Goal: Task Accomplishment & Management: Manage account settings

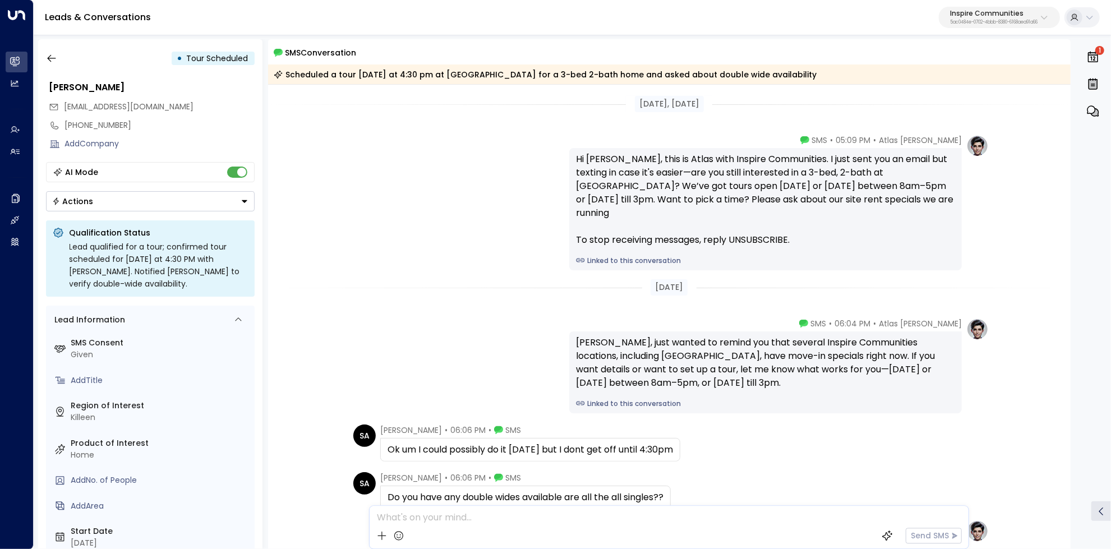
click at [601, 256] on link "Linked to this conversation" at bounding box center [765, 261] width 379 height 10
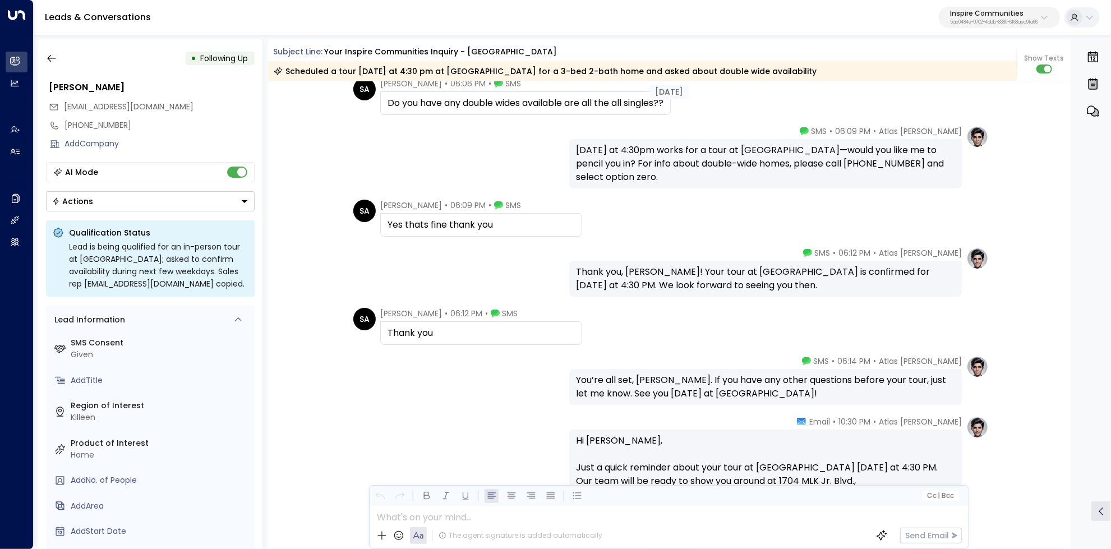
scroll to position [1289, 0]
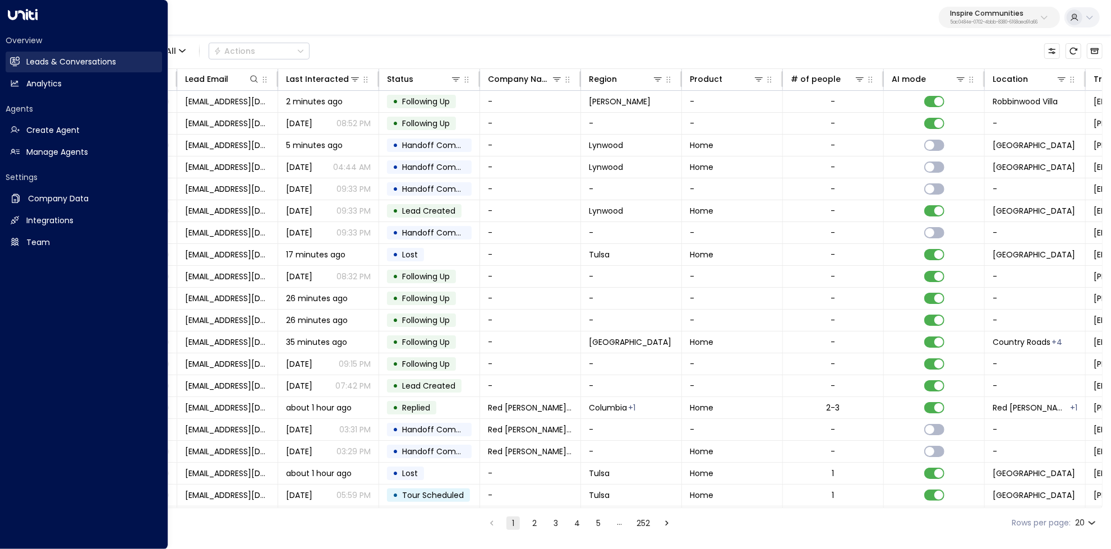
click at [24, 66] on link "Leads & Conversations Leads & Conversations" at bounding box center [84, 62] width 156 height 21
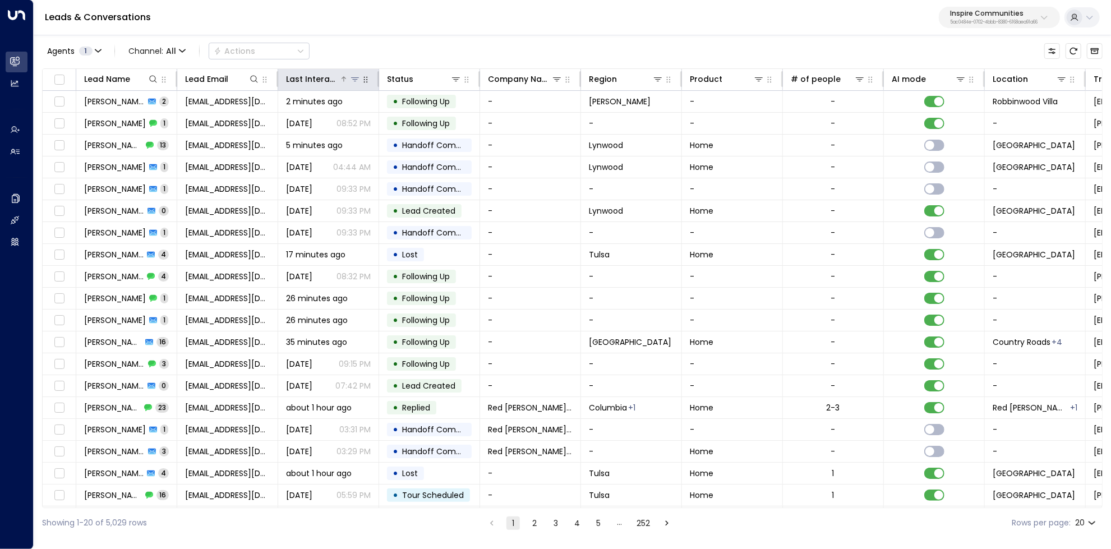
click at [332, 77] on div "Last Interacted" at bounding box center [312, 78] width 53 height 13
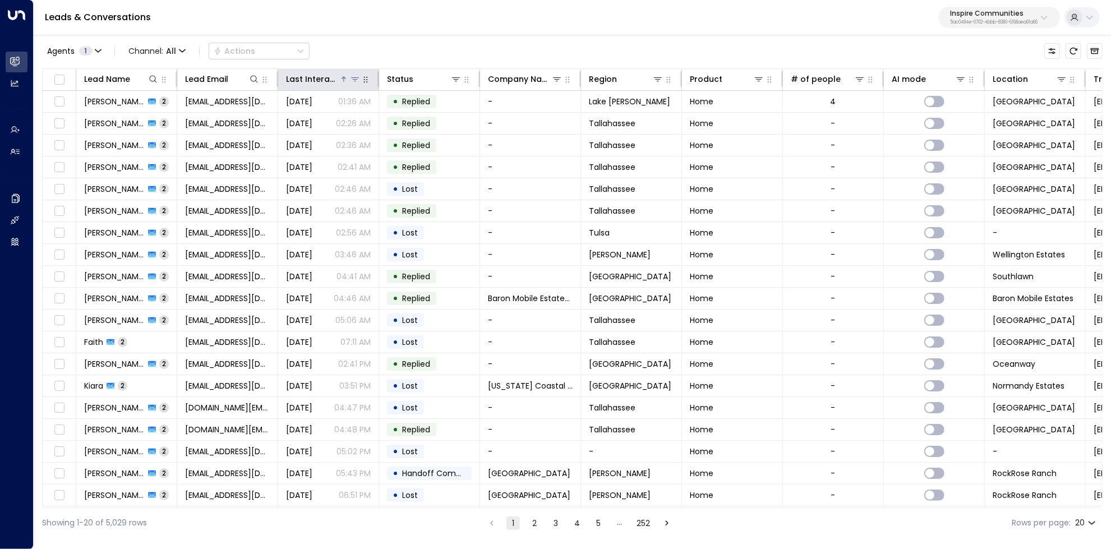
click at [332, 77] on div "Last Interacted" at bounding box center [312, 78] width 53 height 13
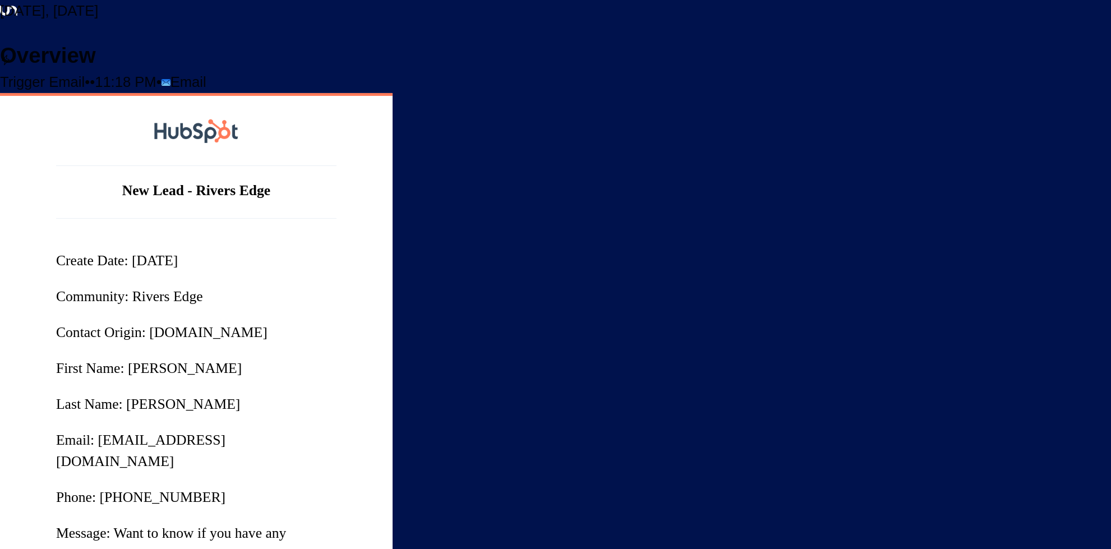
scroll to position [140, 0]
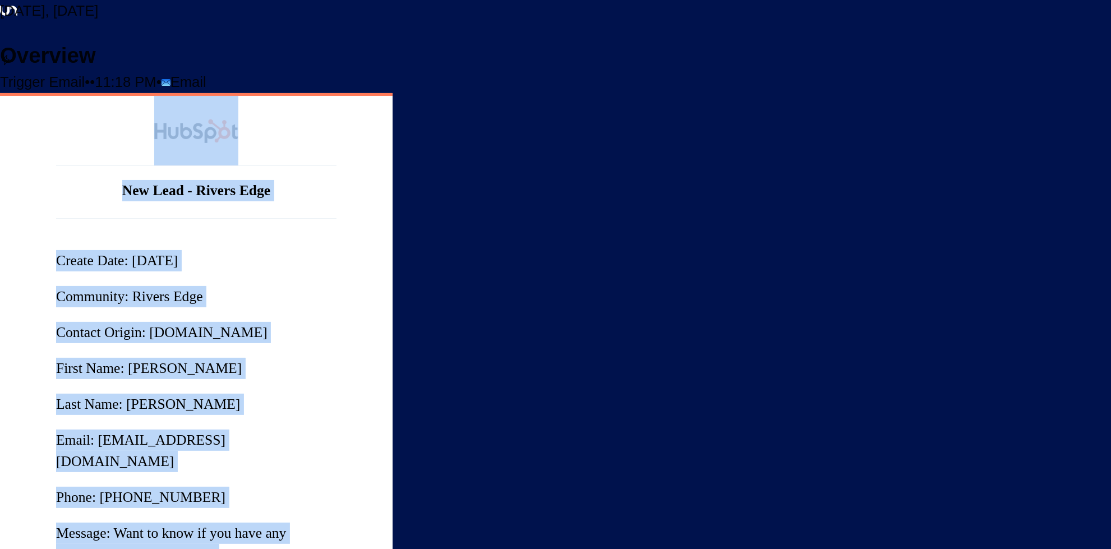
drag, startPoint x: 437, startPoint y: 274, endPoint x: 531, endPoint y: 275, distance: 94.2
click at [392, 275] on td "New Lead - Rivers Edge Create Date: 10/5/25 Community: Rivers Edge Contact Orig…" at bounding box center [196, 460] width 392 height 734
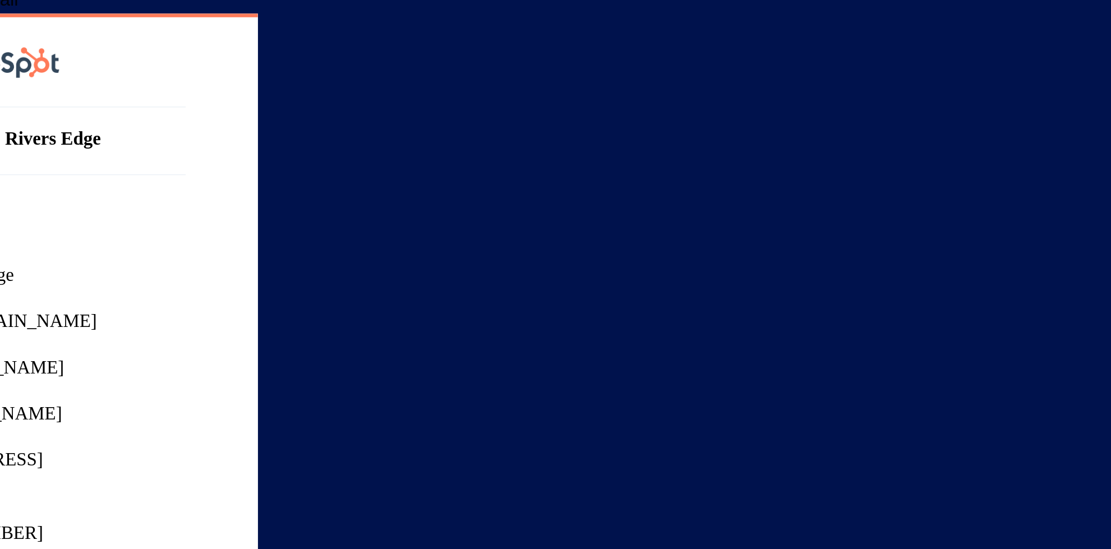
scroll to position [1061, 0]
drag, startPoint x: 575, startPoint y: 176, endPoint x: 729, endPoint y: 198, distance: 156.4
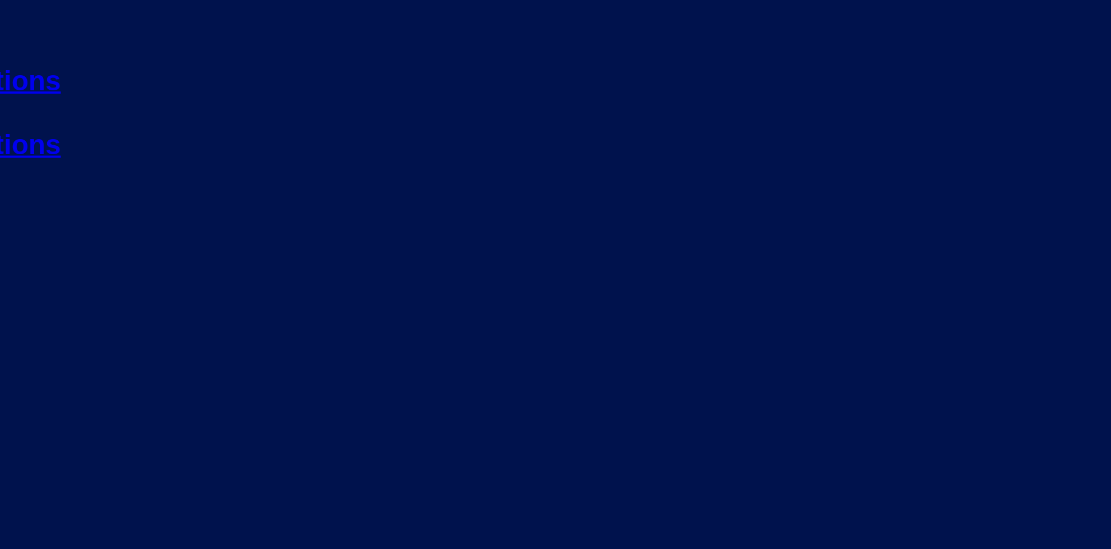
scroll to position [1894, 0]
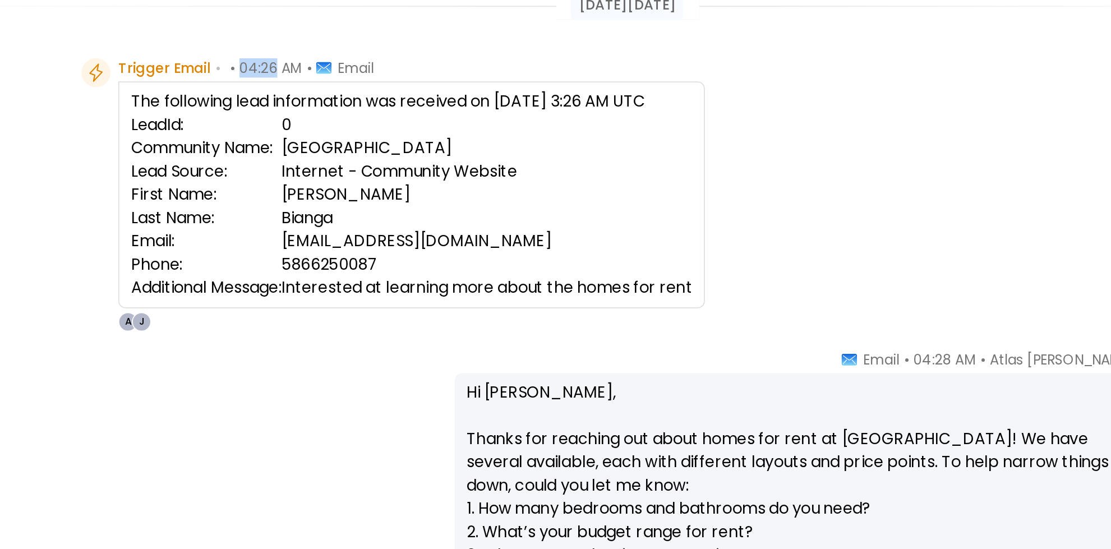
drag, startPoint x: 448, startPoint y: 148, endPoint x: 464, endPoint y: 149, distance: 16.3
click at [464, 150] on div "Trigger Email • • 04:26 AM • Email" at bounding box center [448, 147] width 147 height 11
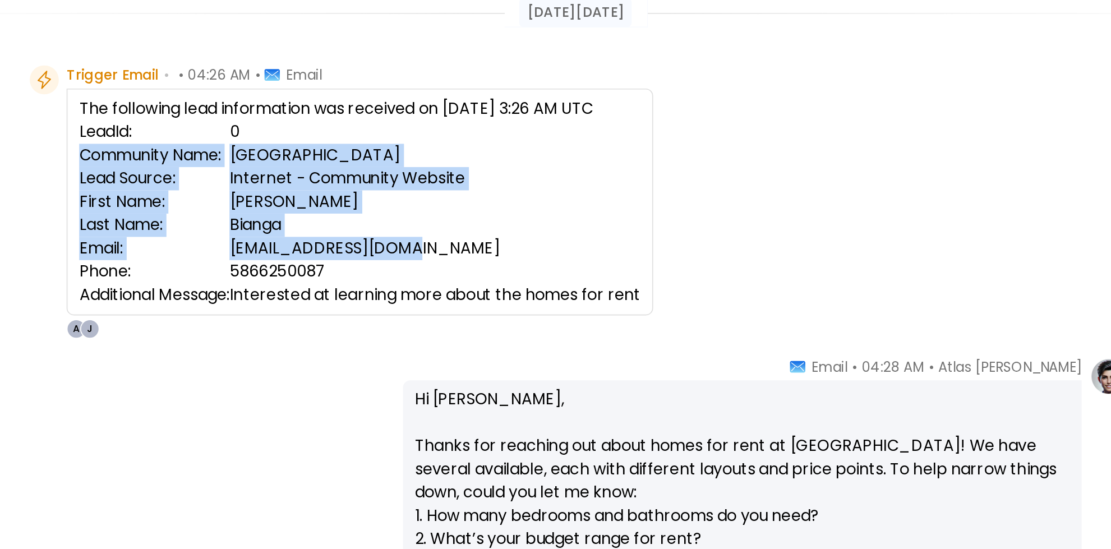
drag, startPoint x: 475, startPoint y: 186, endPoint x: 574, endPoint y: 242, distance: 113.5
click at [574, 242] on tbody "LeadId: 0 Community Name: Willow Point Lead Source: Internet - Community Websit…" at bounding box center [544, 228] width 325 height 108
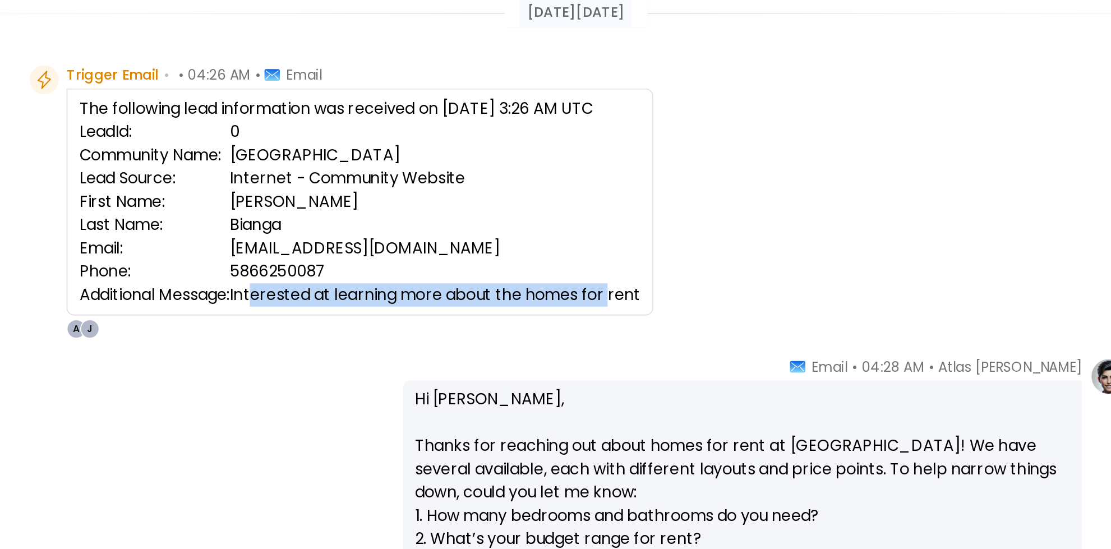
drag, startPoint x: 483, startPoint y: 276, endPoint x: 690, endPoint y: 273, distance: 206.9
click at [690, 273] on td "Interested at learning more about the homes for rent" at bounding box center [588, 275] width 238 height 13
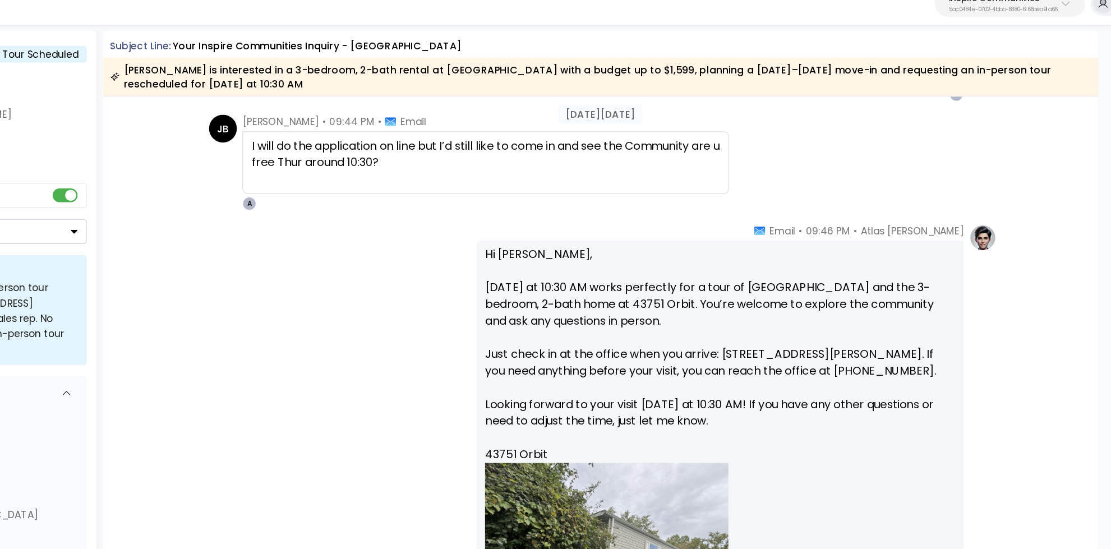
scroll to position [3180, 0]
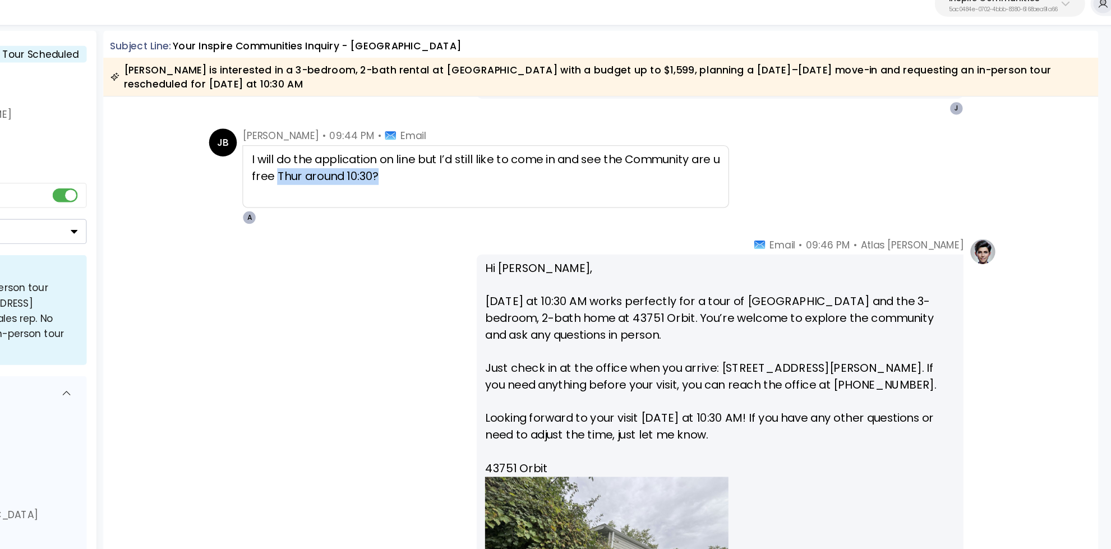
drag, startPoint x: 416, startPoint y: 156, endPoint x: 498, endPoint y: 156, distance: 82.4
click at [498, 156] on div "I will do the application on line but I’d still like to come in and see the Com…" at bounding box center [576, 150] width 378 height 27
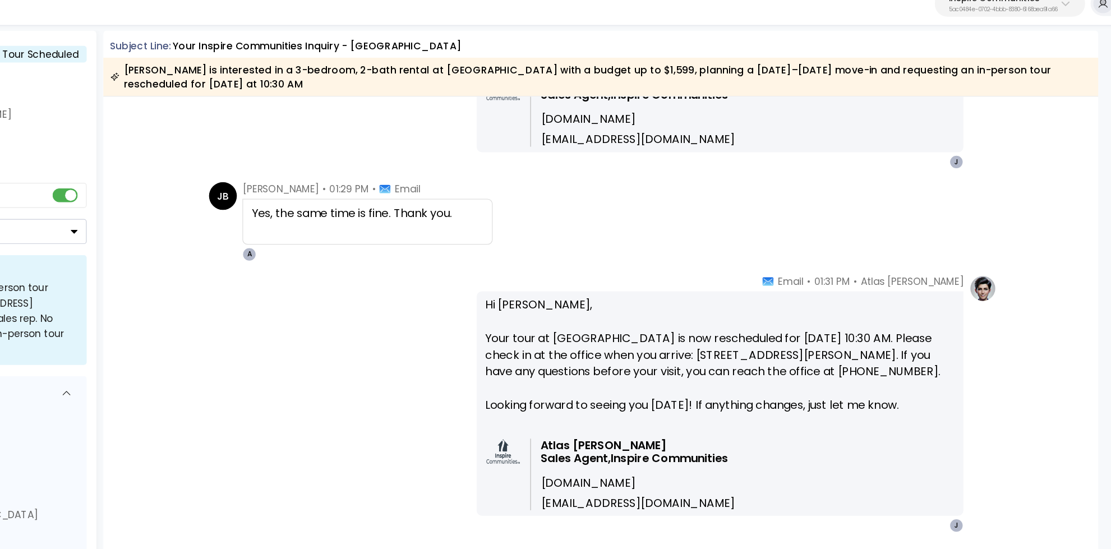
scroll to position [4336, 0]
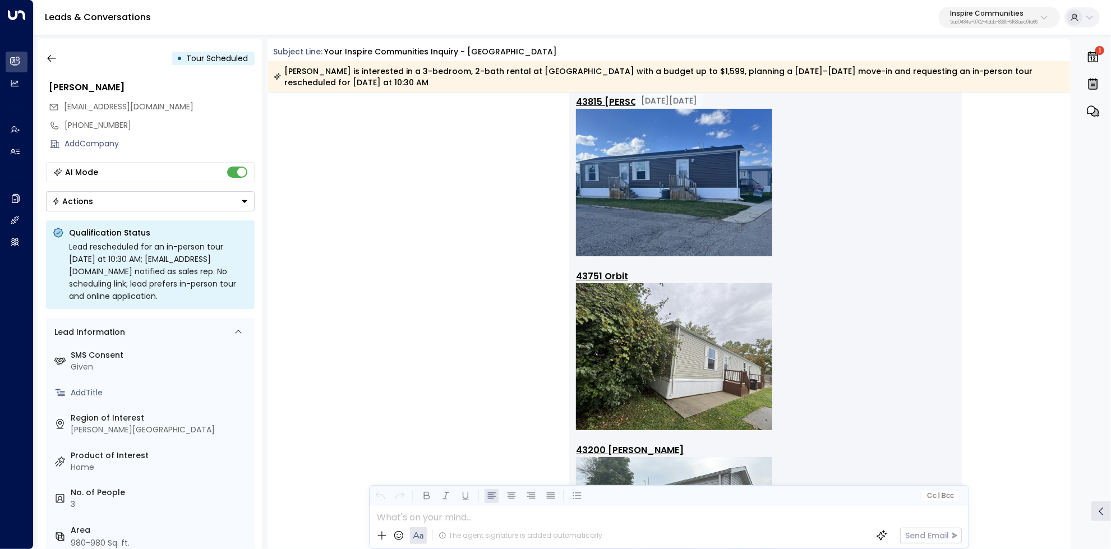
scroll to position [870, 0]
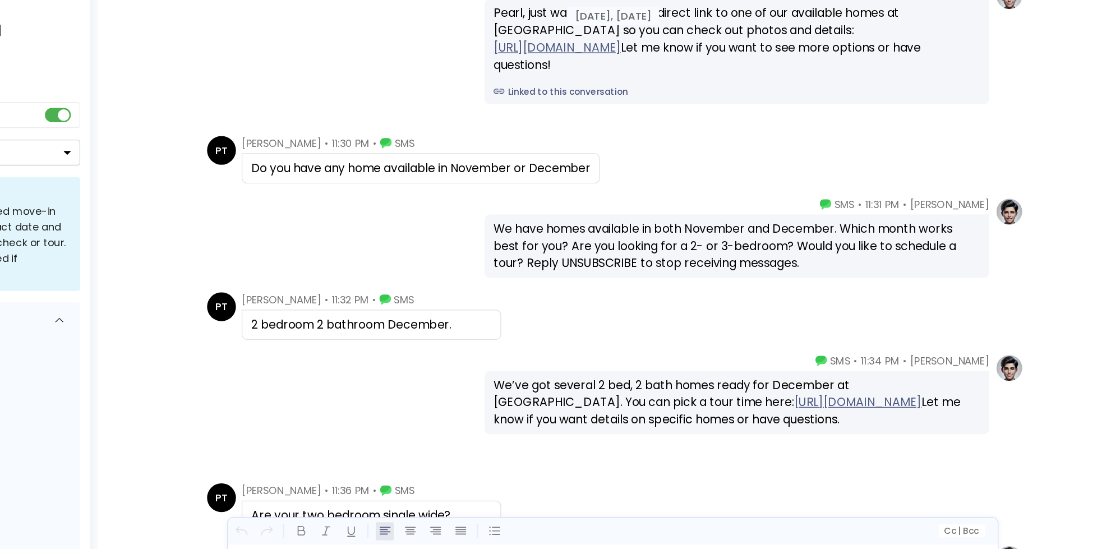
scroll to position [1404, 0]
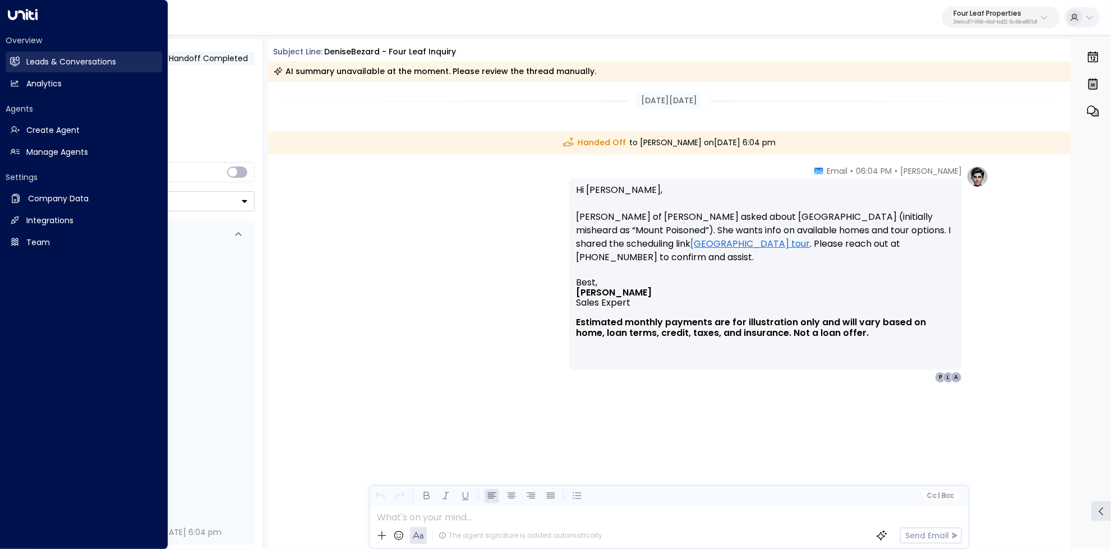
click at [66, 64] on h2 "Leads & Conversations" at bounding box center [71, 62] width 90 height 12
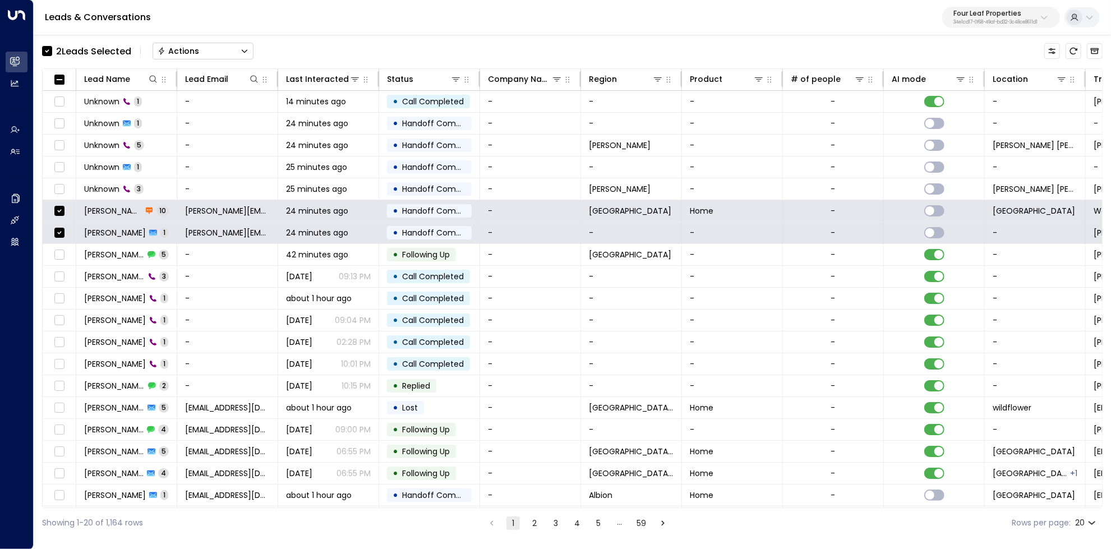
click at [241, 49] on icon "Button group with a nested menu" at bounding box center [245, 51] width 8 height 8
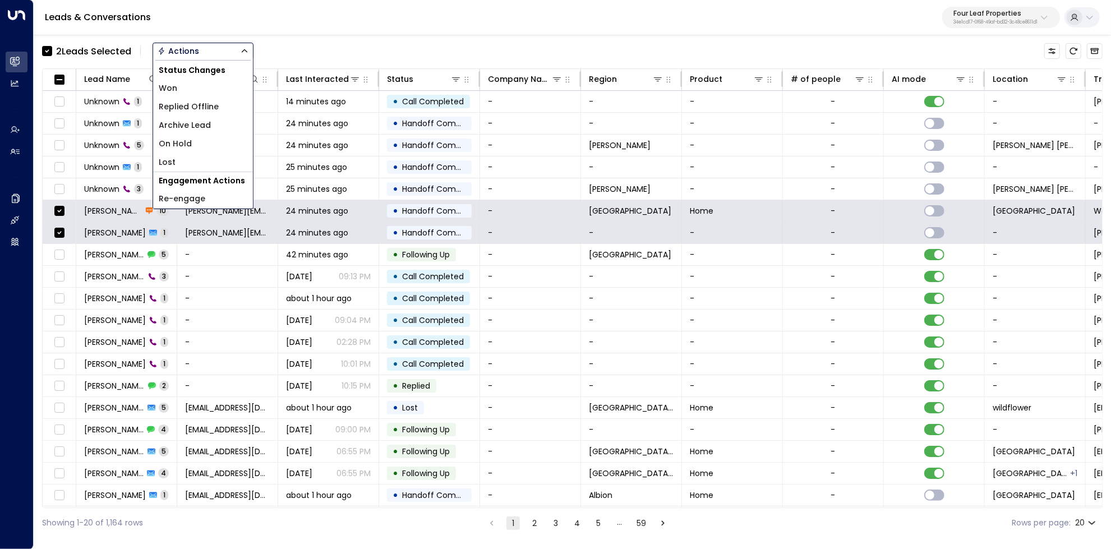
click at [193, 119] on span "Archive Lead" at bounding box center [185, 125] width 52 height 12
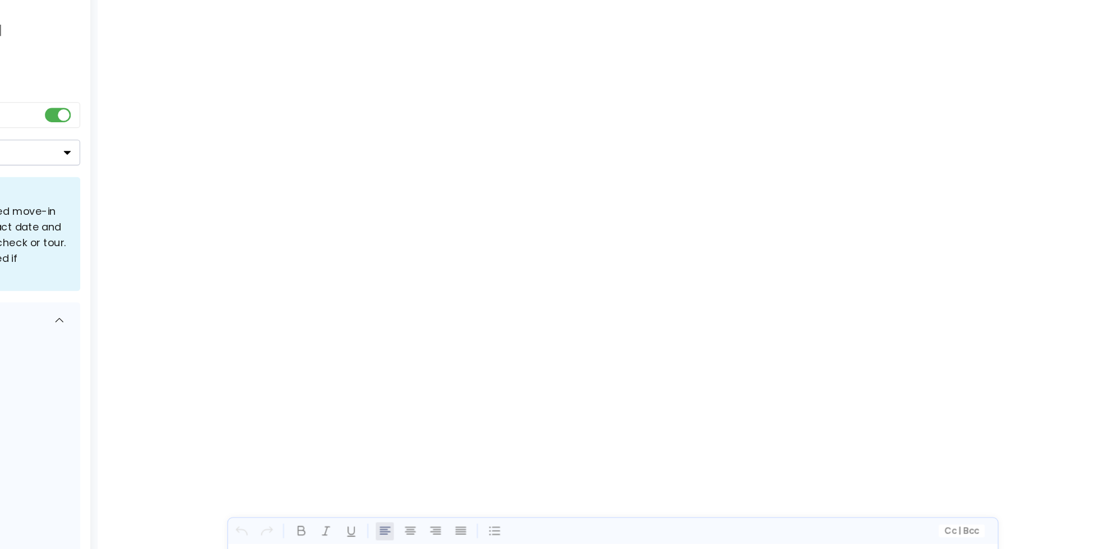
scroll to position [1404, 0]
